Goal: Task Accomplishment & Management: Manage account settings

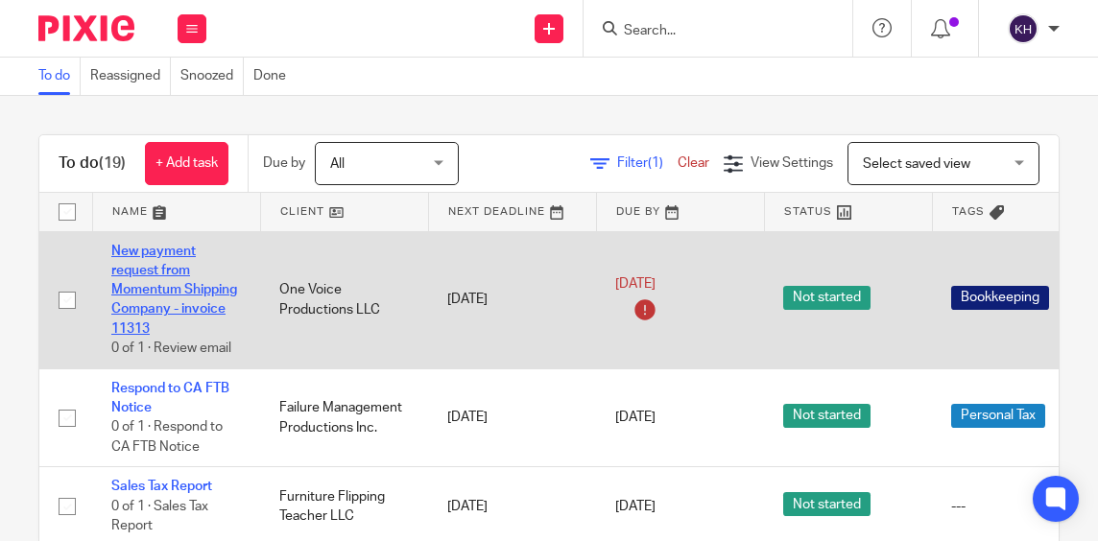
click at [147, 293] on link "New payment request from Momentum Shipping Company - invoice 11313" at bounding box center [174, 290] width 126 height 91
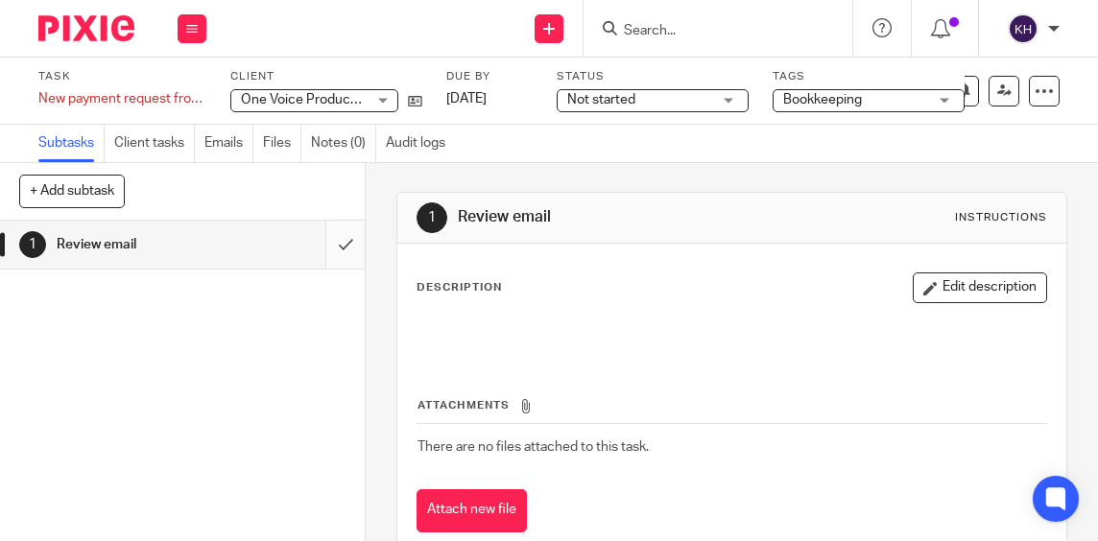
click at [340, 243] on input "submit" at bounding box center [182, 245] width 365 height 48
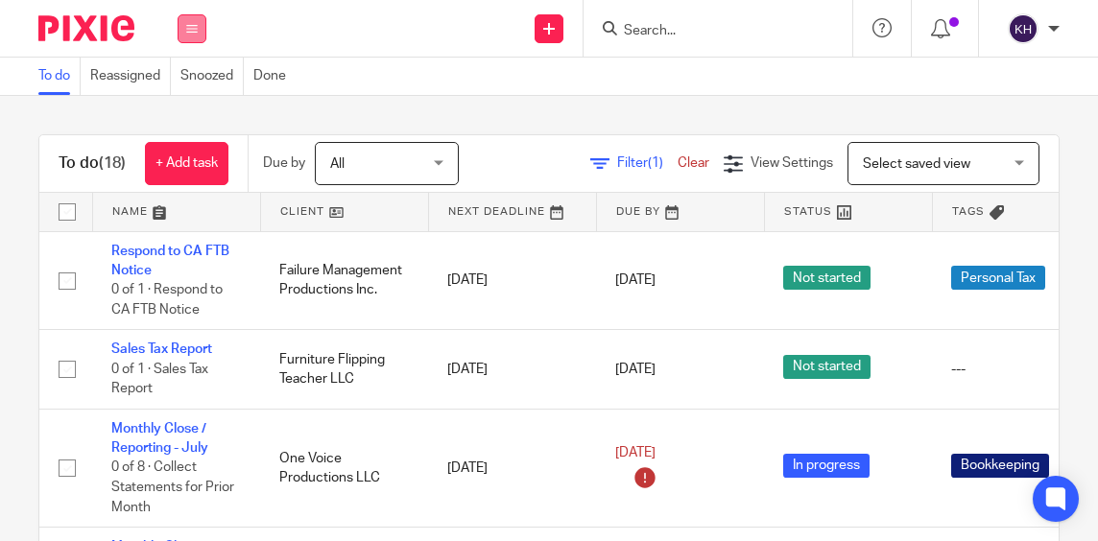
click at [184, 35] on button at bounding box center [192, 28] width 29 height 29
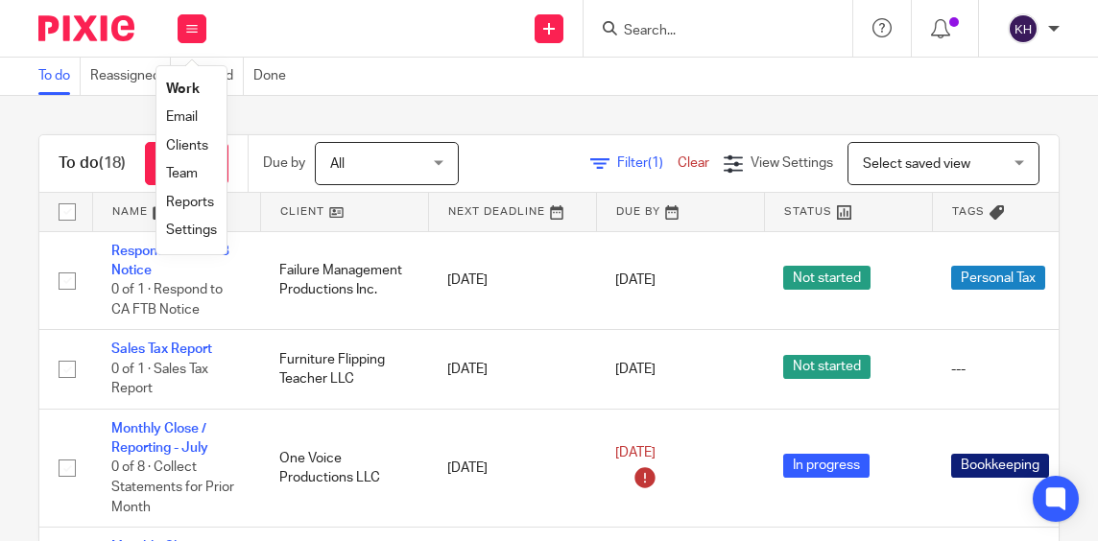
click at [190, 168] on link "Team" at bounding box center [182, 173] width 32 height 13
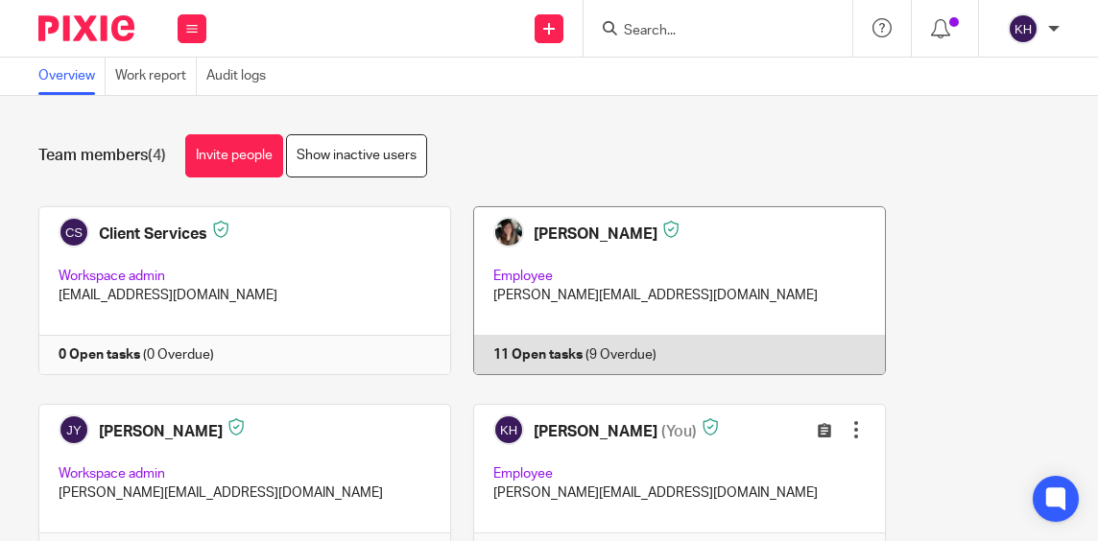
click at [563, 367] on link at bounding box center [668, 290] width 435 height 169
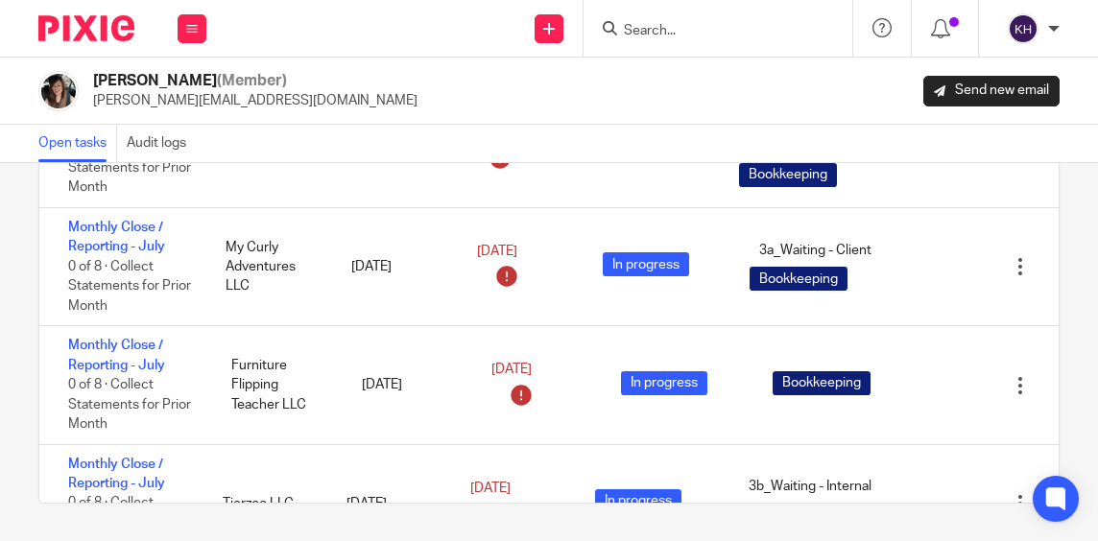
scroll to position [613, 0]
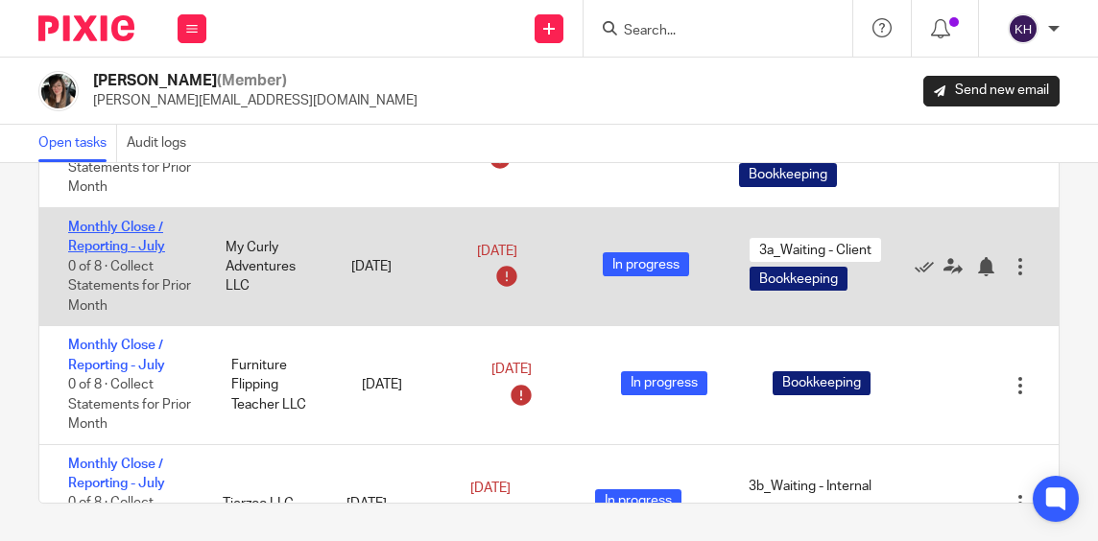
click at [100, 251] on link "Monthly Close / Reporting - July" at bounding box center [116, 237] width 97 height 33
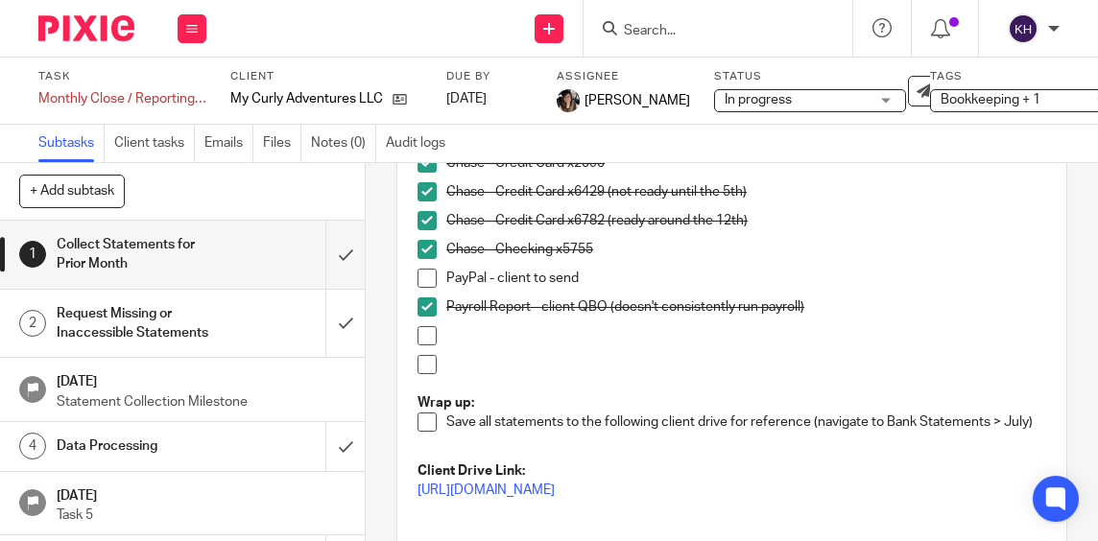
scroll to position [429, 0]
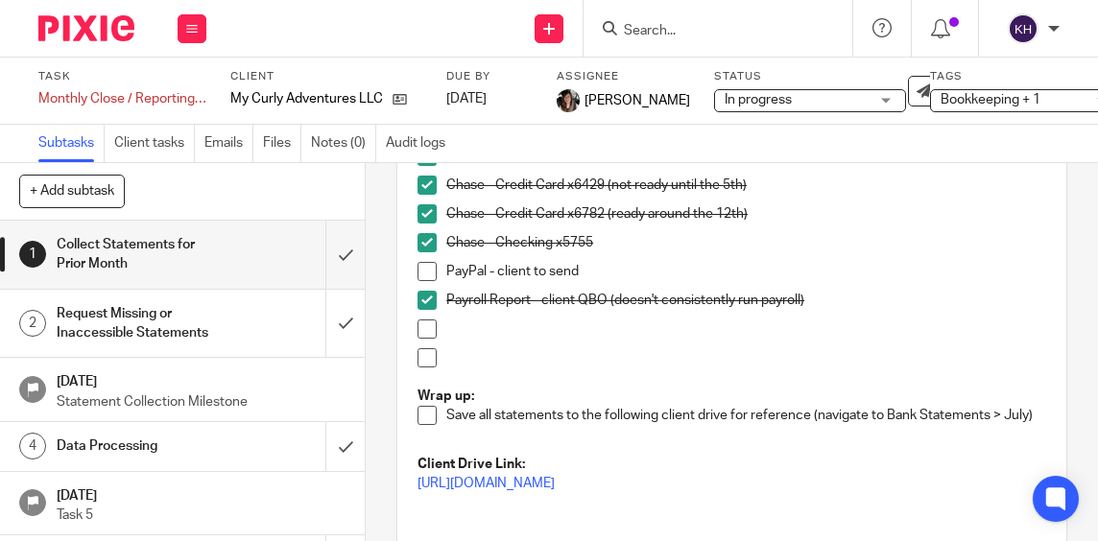
click at [418, 276] on span at bounding box center [427, 271] width 19 height 19
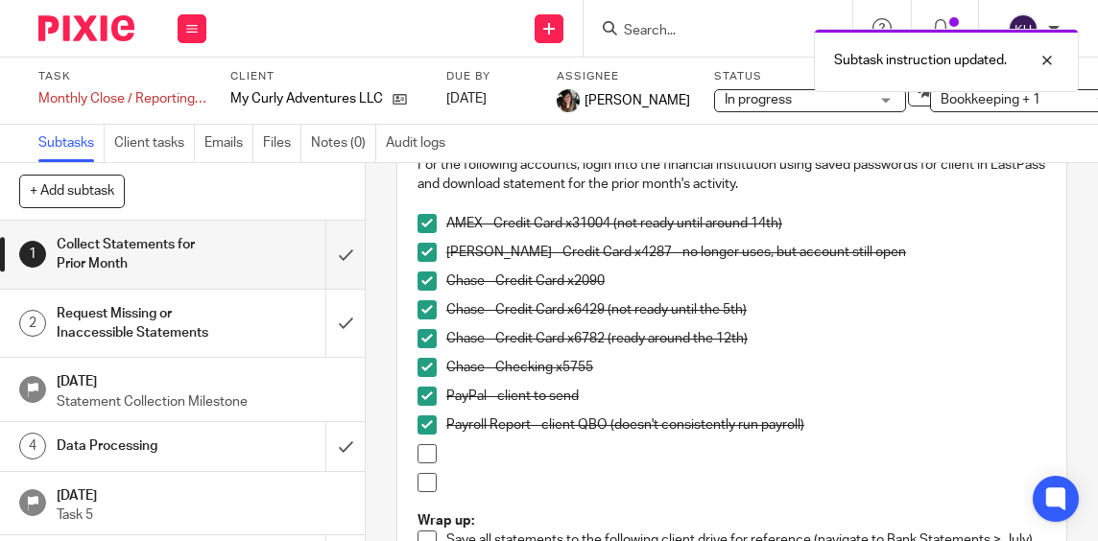
scroll to position [317, 0]
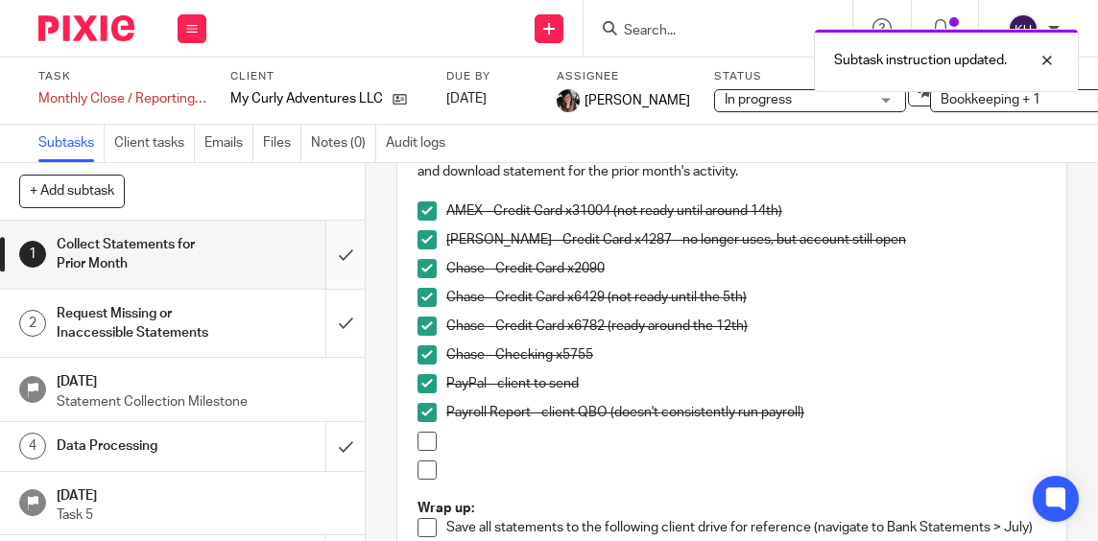
click at [327, 267] on input "submit" at bounding box center [182, 255] width 365 height 68
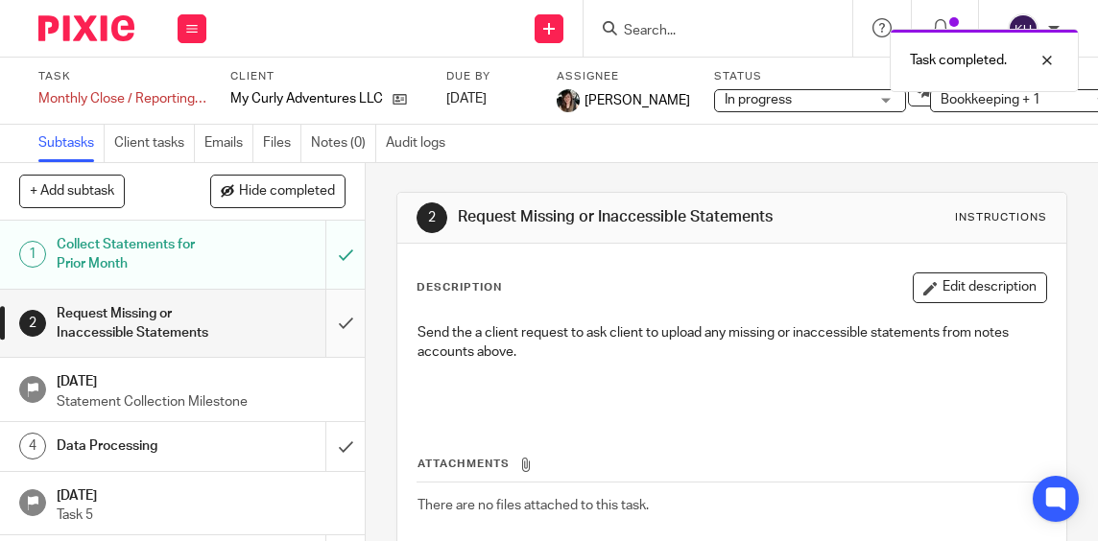
click at [323, 330] on input "submit" at bounding box center [182, 324] width 365 height 68
